Goal: Use online tool/utility: Utilize a website feature to perform a specific function

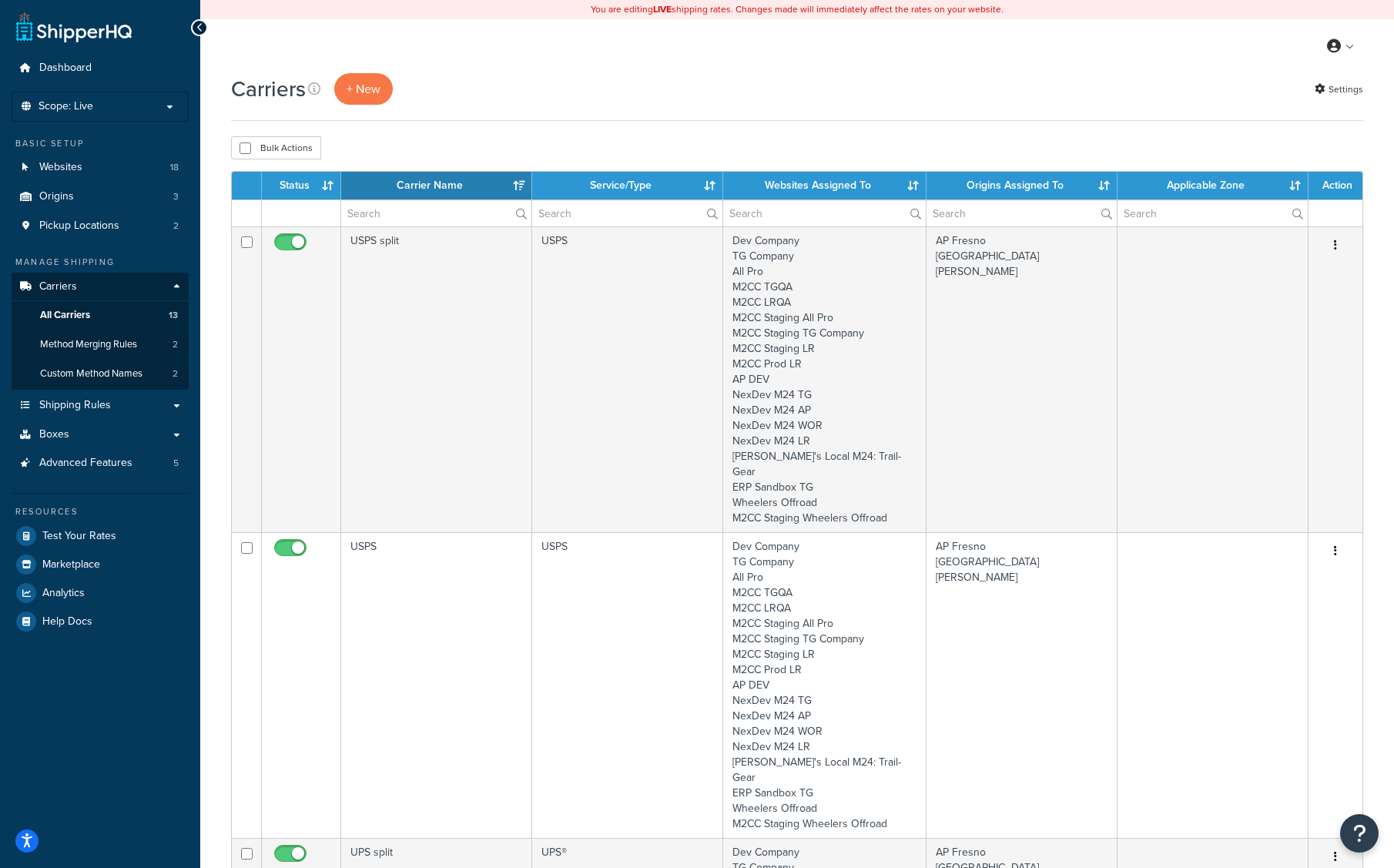
select select "15"
click at [97, 170] on link "Websites 18" at bounding box center [100, 167] width 177 height 28
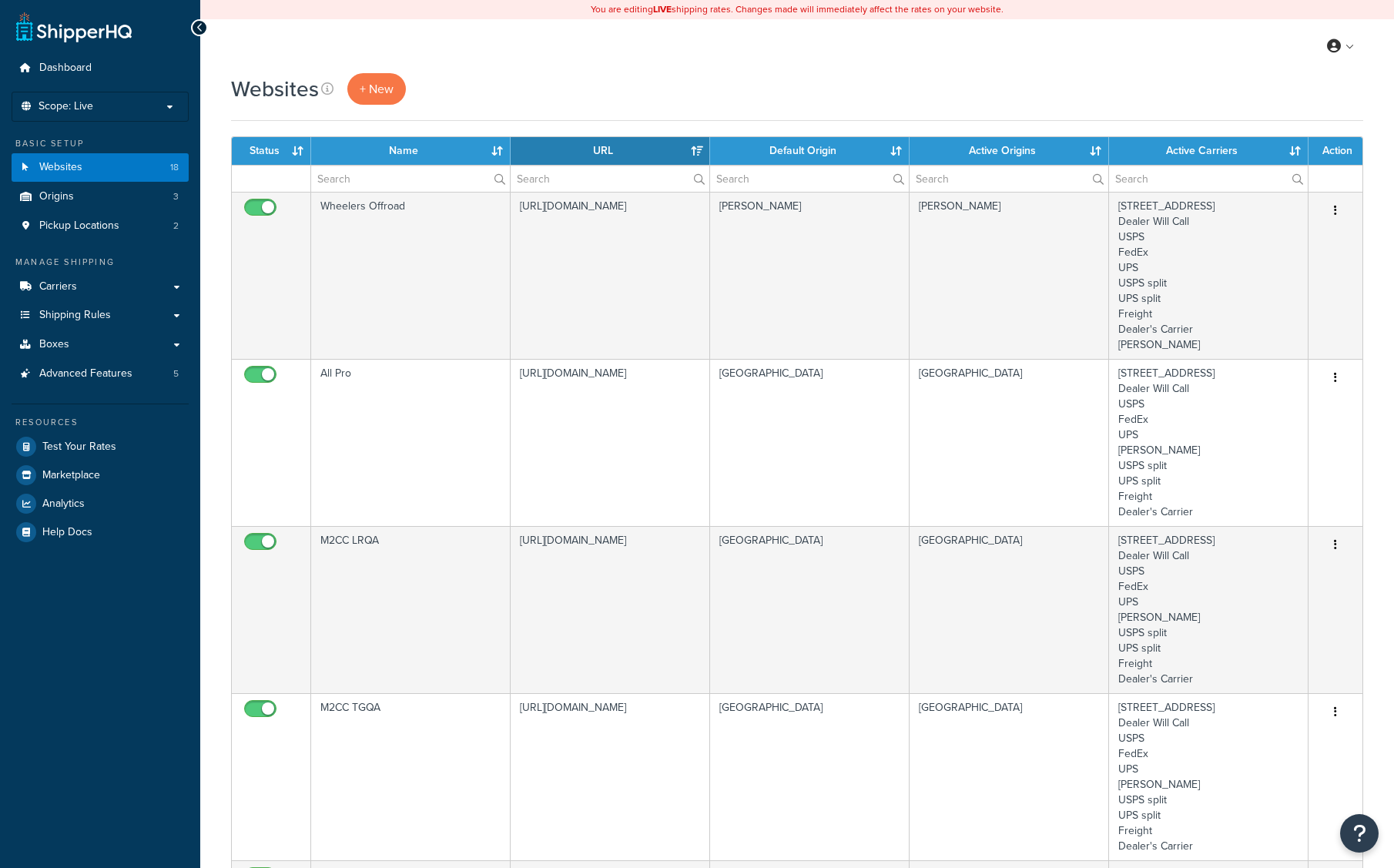
select select "15"
click at [651, 83] on div "Websites + New" at bounding box center [796, 88] width 1131 height 32
click at [90, 446] on span "Test Your Rates" at bounding box center [78, 447] width 74 height 13
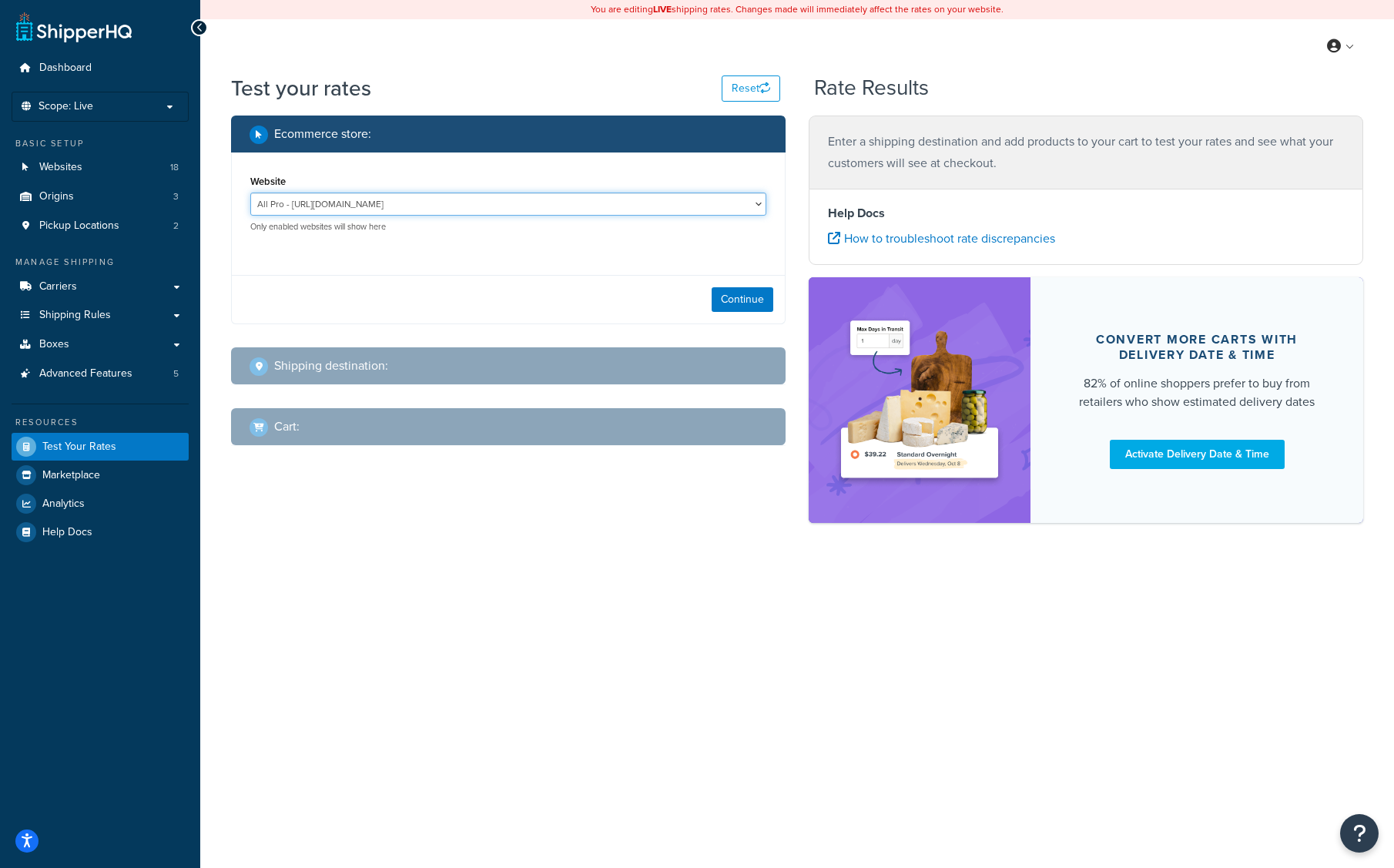
click at [752, 205] on select "All Pro - https://www.allprooffroad.com/ ERP Sandbox TG - https://erpsandbox.tr…" at bounding box center [508, 203] width 516 height 23
select select "fe8df8369d7744045bb466779996769f"
click at [250, 192] on select "All Pro - https://www.allprooffroad.com/ ERP Sandbox TG - https://erpsandbox.tr…" at bounding box center [508, 203] width 516 height 23
click at [744, 309] on button "Continue" at bounding box center [742, 299] width 62 height 25
select select "TX"
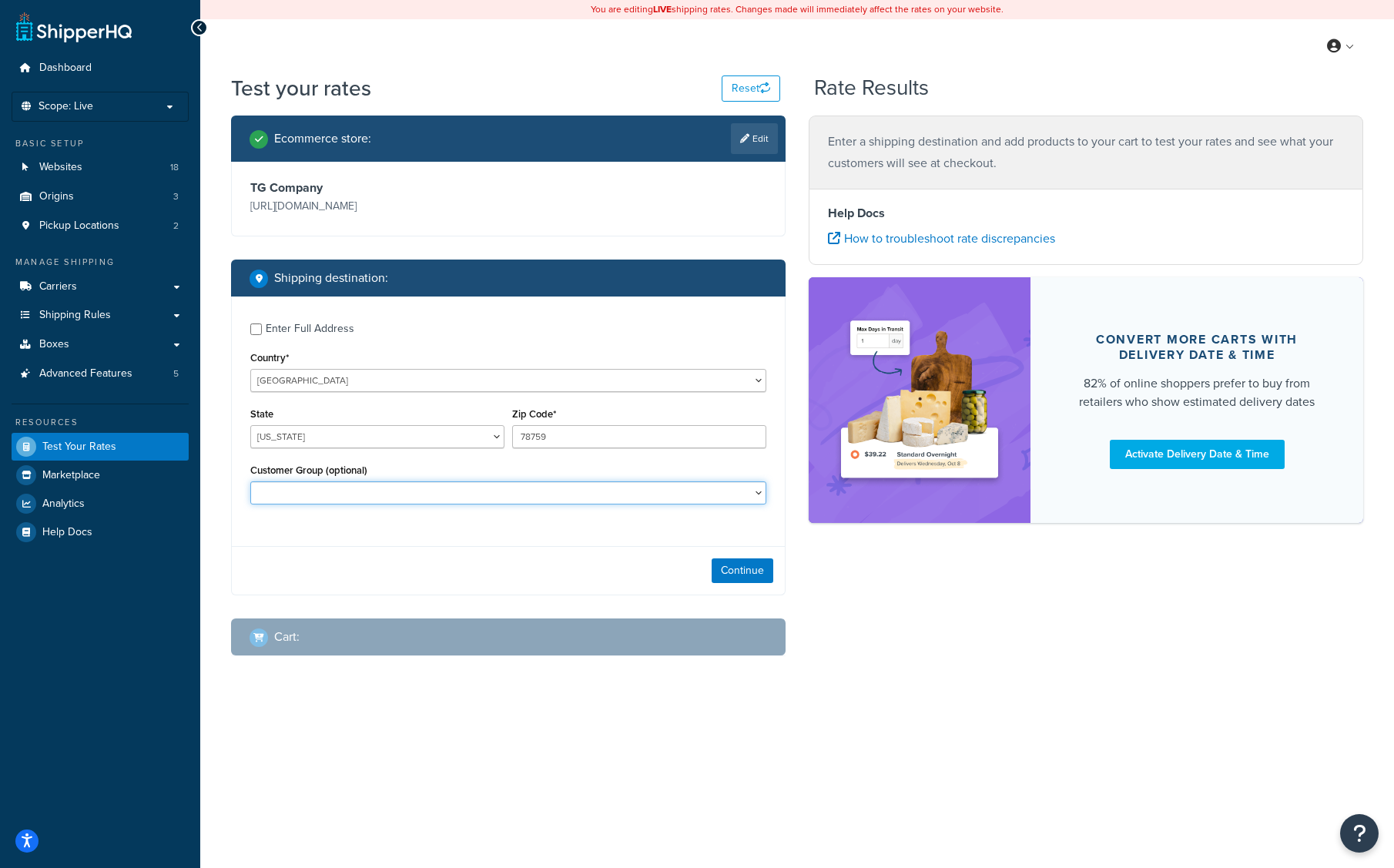
click at [624, 494] on select "D1 D2 D3 DEALER DEALER RS DEALER TERMS DEALER TERMS RS FedEx D3 FEDEX TERMS RS …" at bounding box center [508, 492] width 516 height 23
select select "FedEx WD"
click at [250, 483] on select "D1 D2 D3 DEALER DEALER RS DEALER TERMS DEALER TERMS RS FedEx D3 FEDEX TERMS RS …" at bounding box center [508, 492] width 516 height 23
click at [740, 563] on button "Continue" at bounding box center [742, 570] width 62 height 25
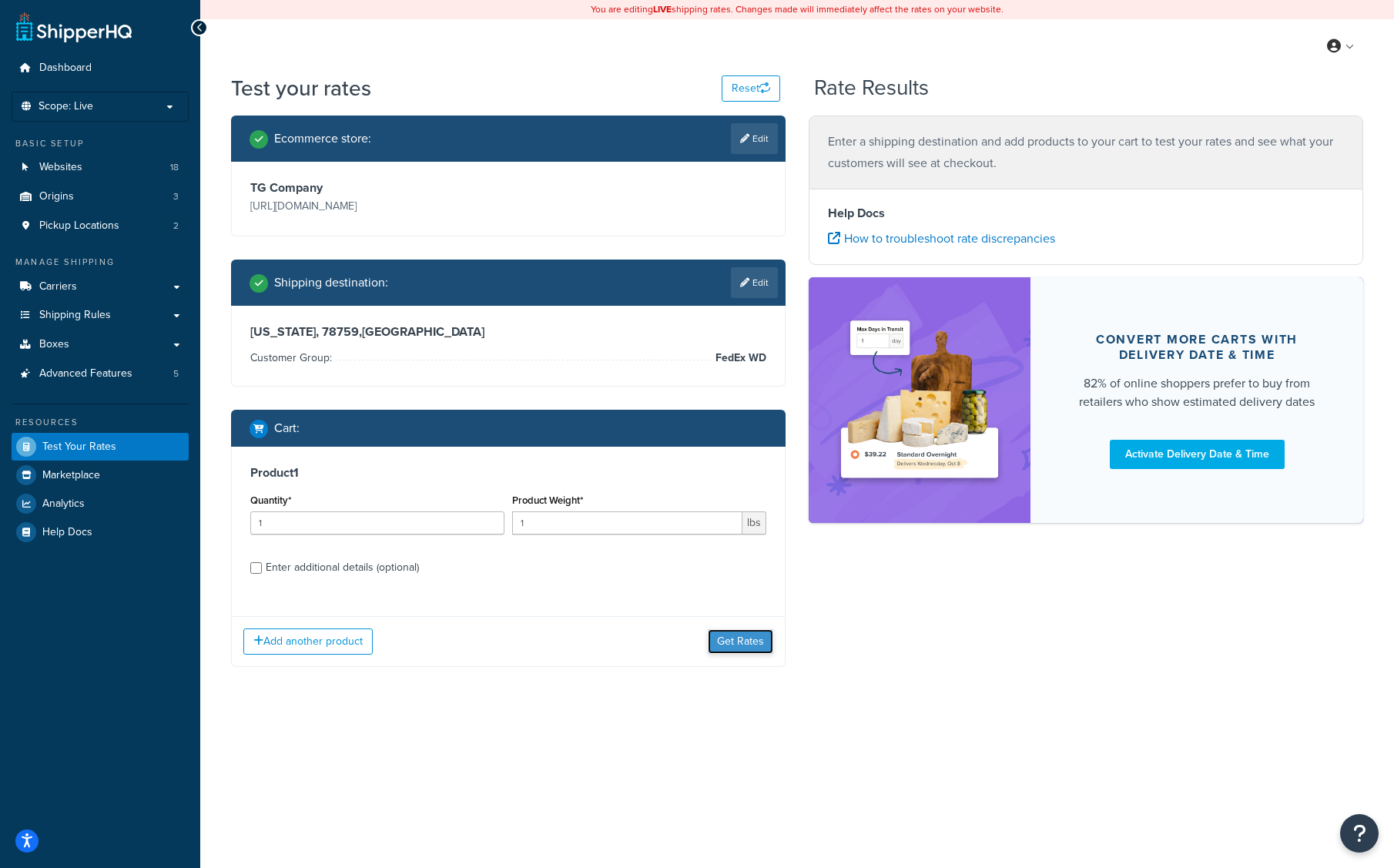
click at [734, 646] on button "Get Rates" at bounding box center [740, 641] width 66 height 25
